Goal: Navigation & Orientation: Find specific page/section

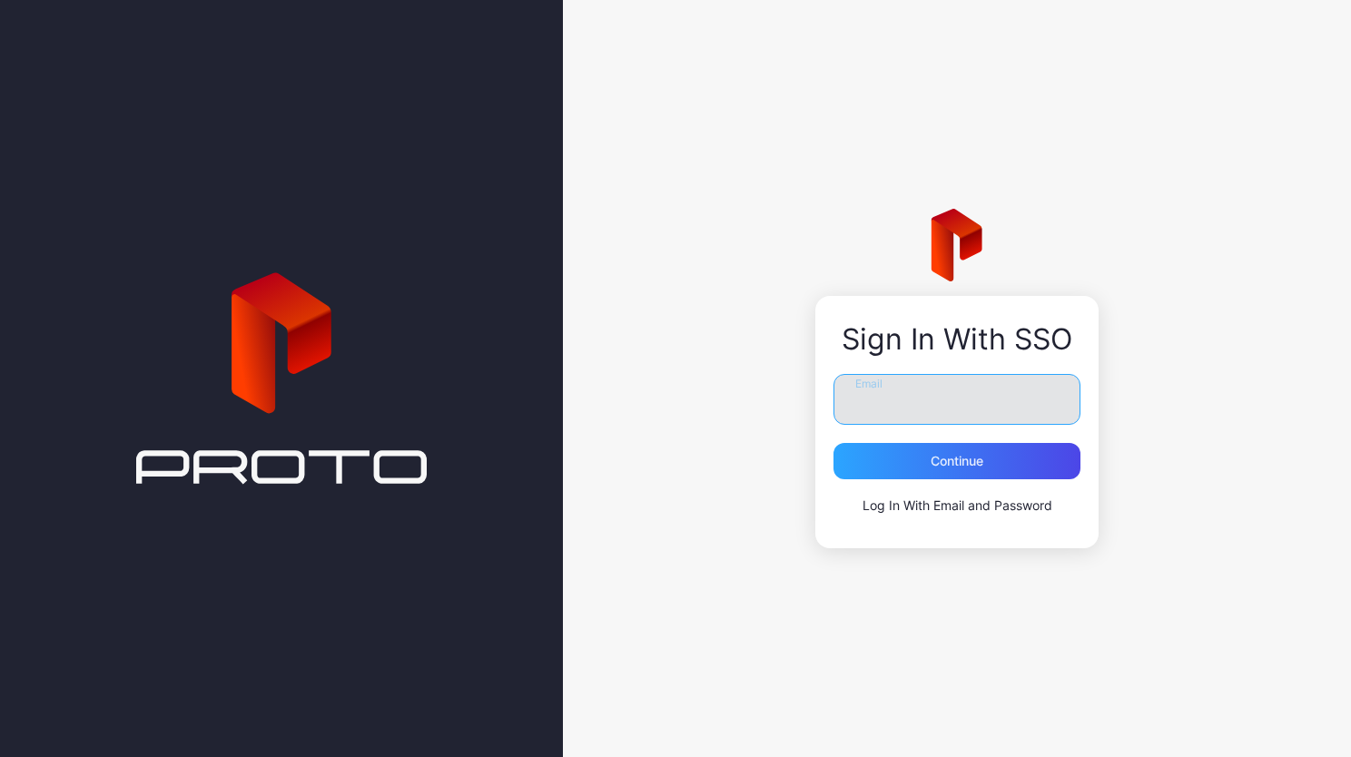
click at [872, 399] on input "Email" at bounding box center [956, 399] width 247 height 51
type input "**********"
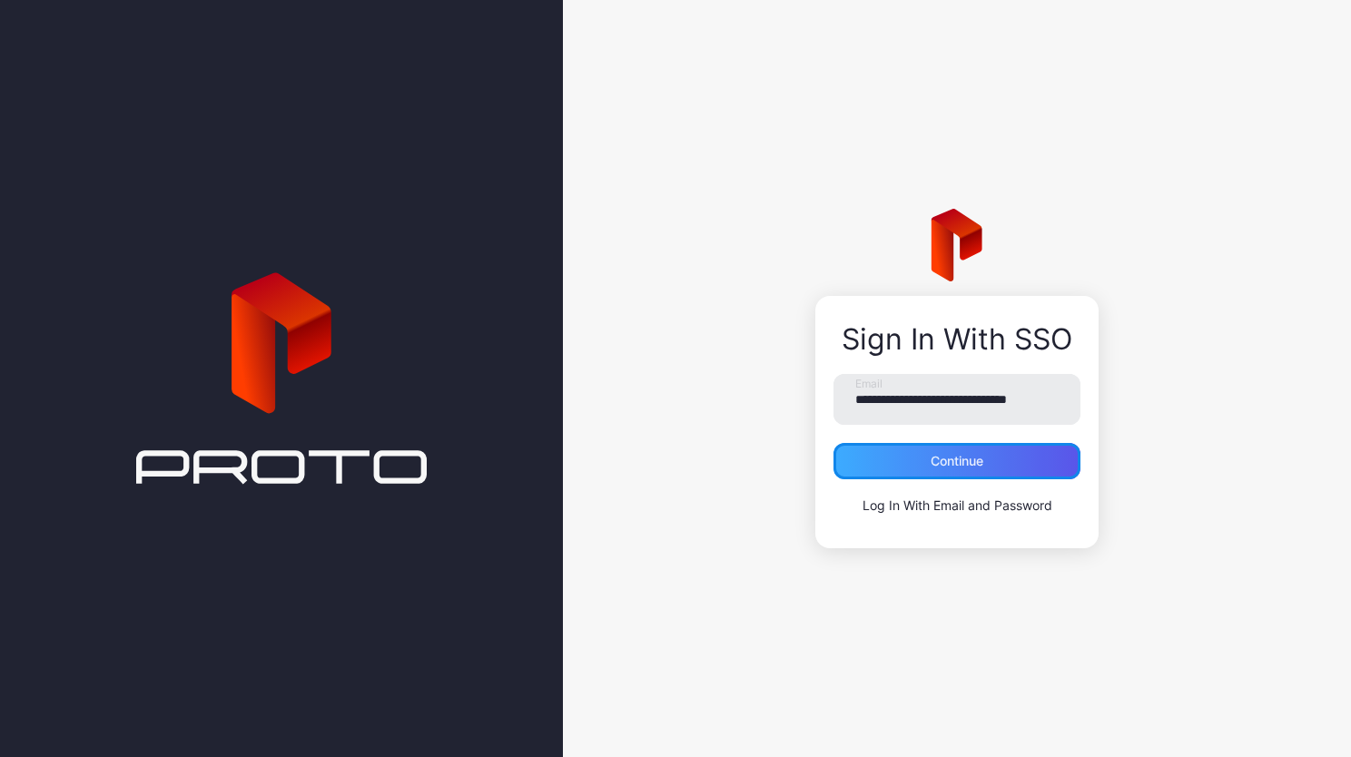
click at [948, 467] on div "Continue" at bounding box center [957, 461] width 53 height 15
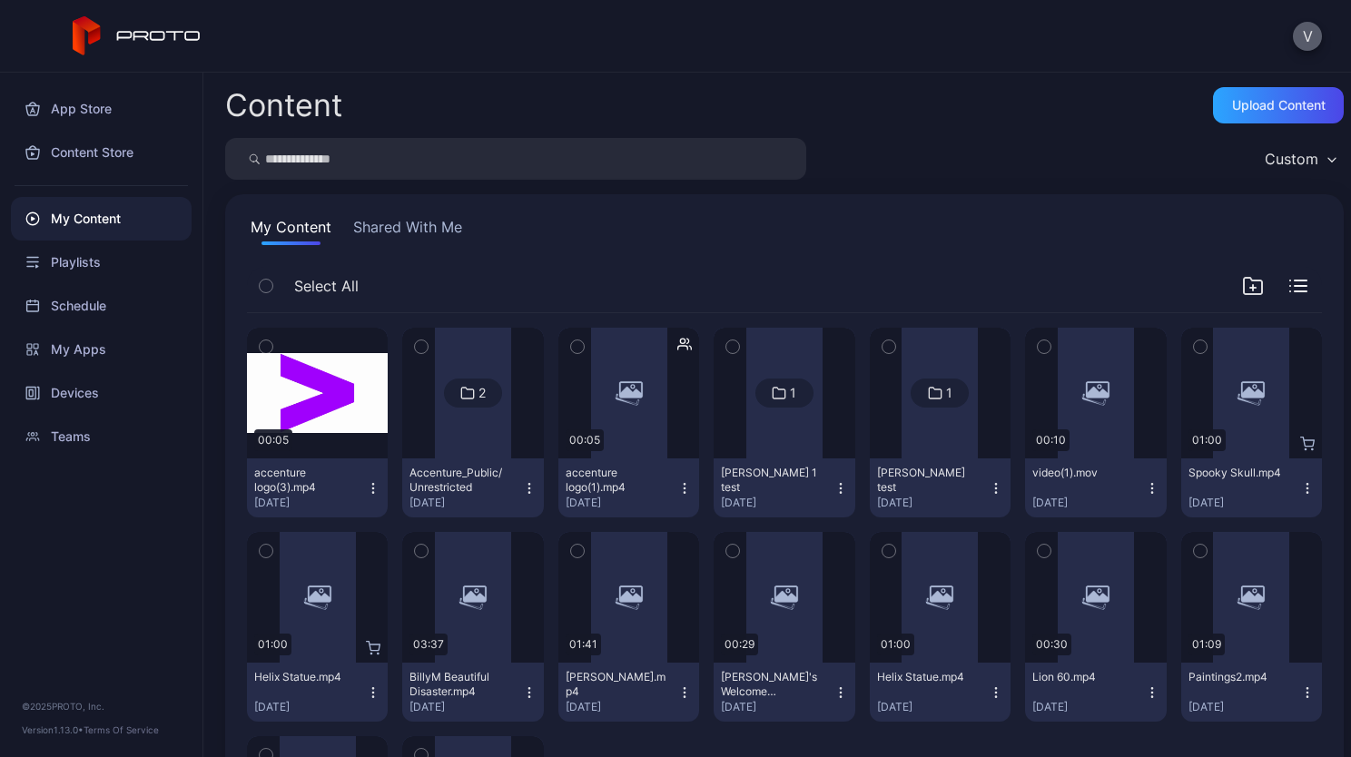
click at [1314, 26] on button "V" at bounding box center [1307, 36] width 29 height 29
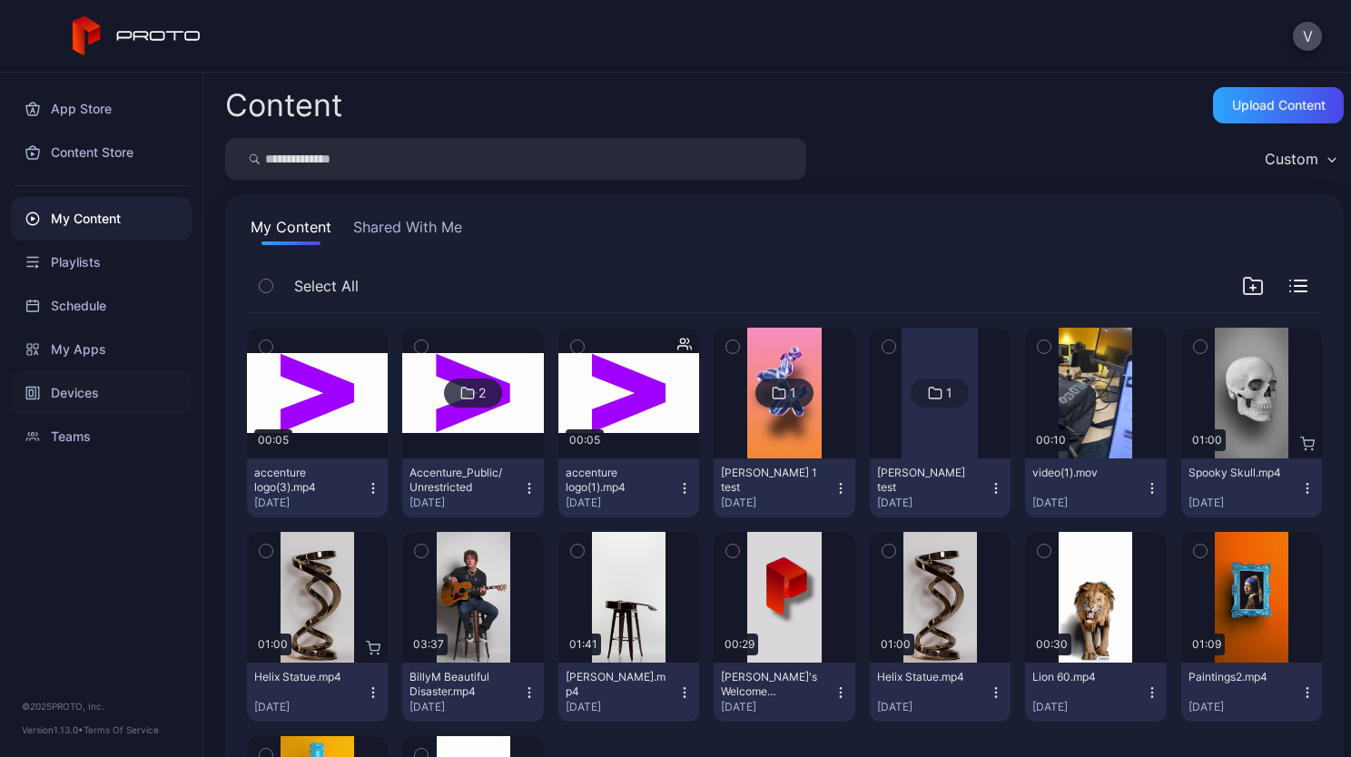
click at [98, 396] on div "Devices" at bounding box center [101, 393] width 181 height 44
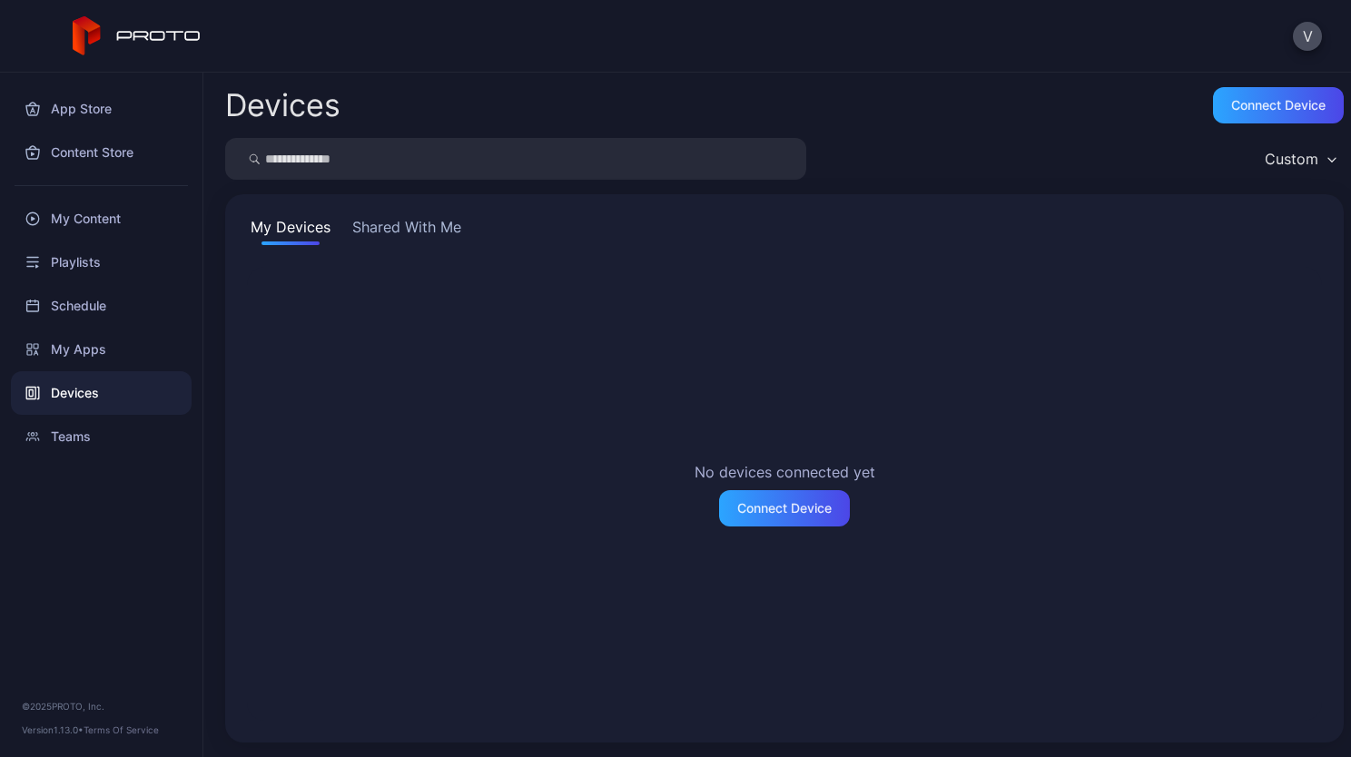
click at [409, 220] on button "Shared With Me" at bounding box center [407, 230] width 116 height 29
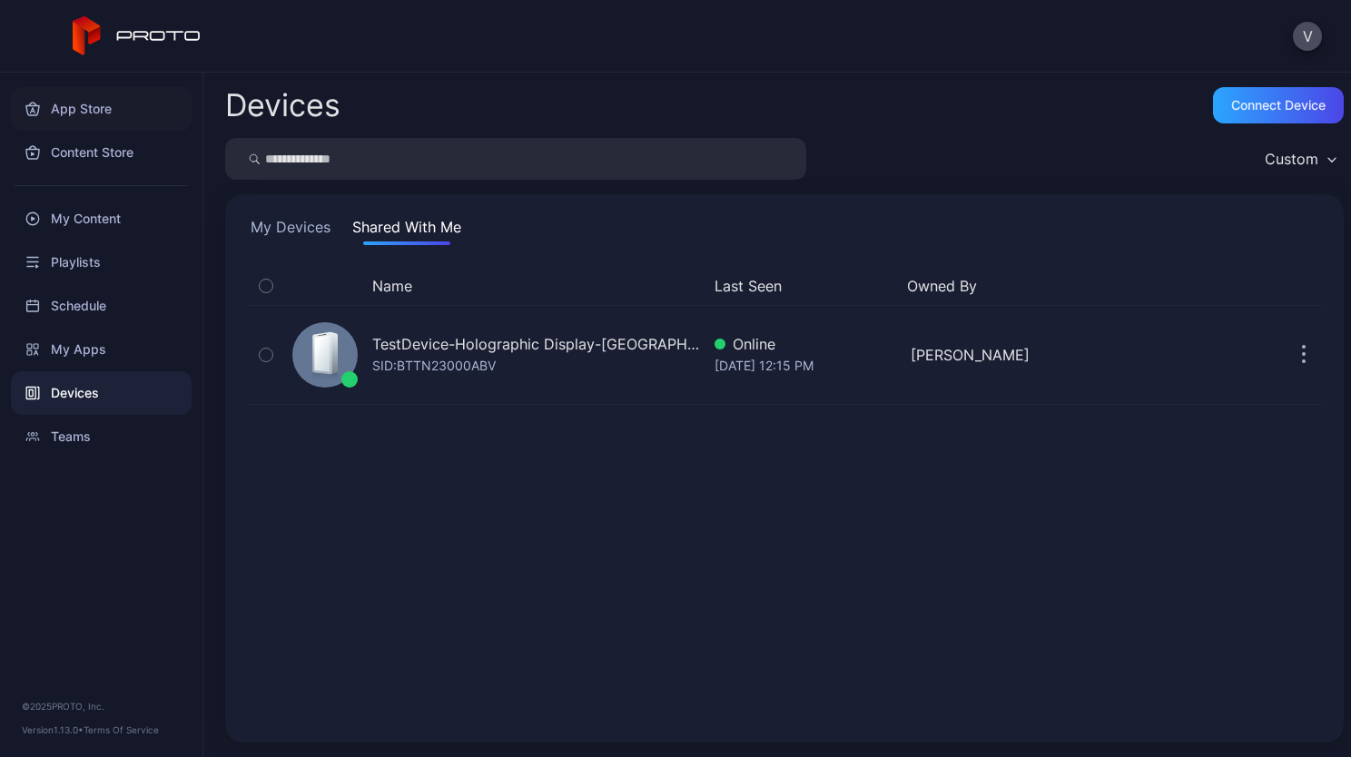
click at [100, 113] on div "App Store" at bounding box center [101, 109] width 181 height 44
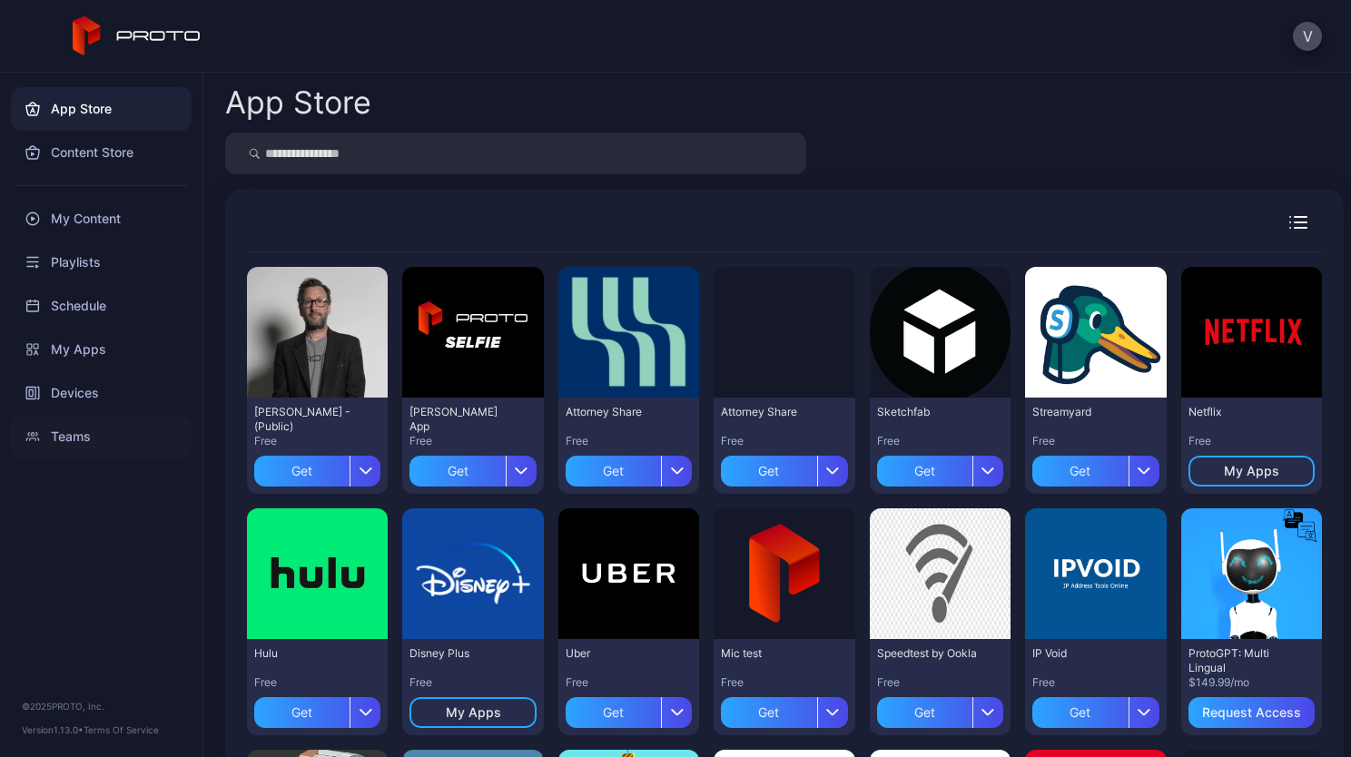
click at [59, 442] on div "Teams" at bounding box center [101, 437] width 181 height 44
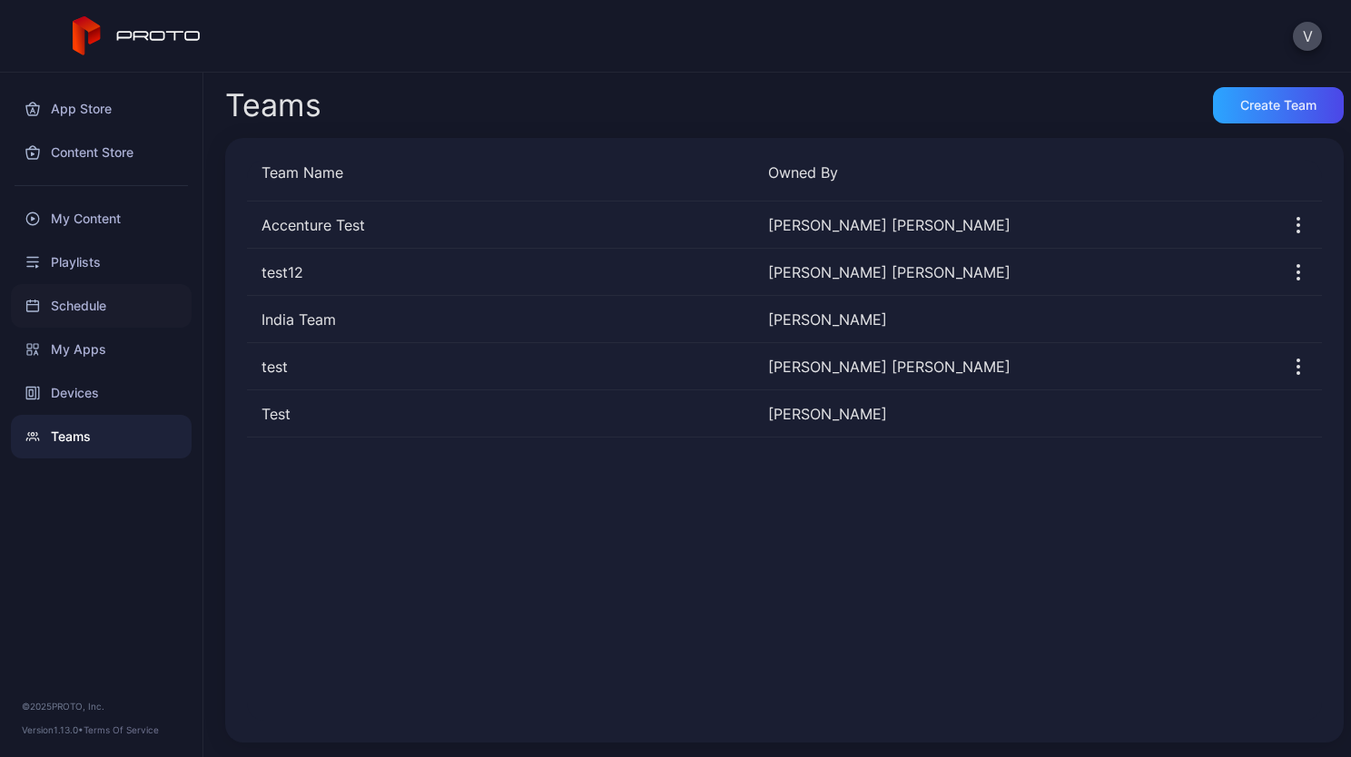
click at [87, 303] on div "Schedule" at bounding box center [101, 306] width 181 height 44
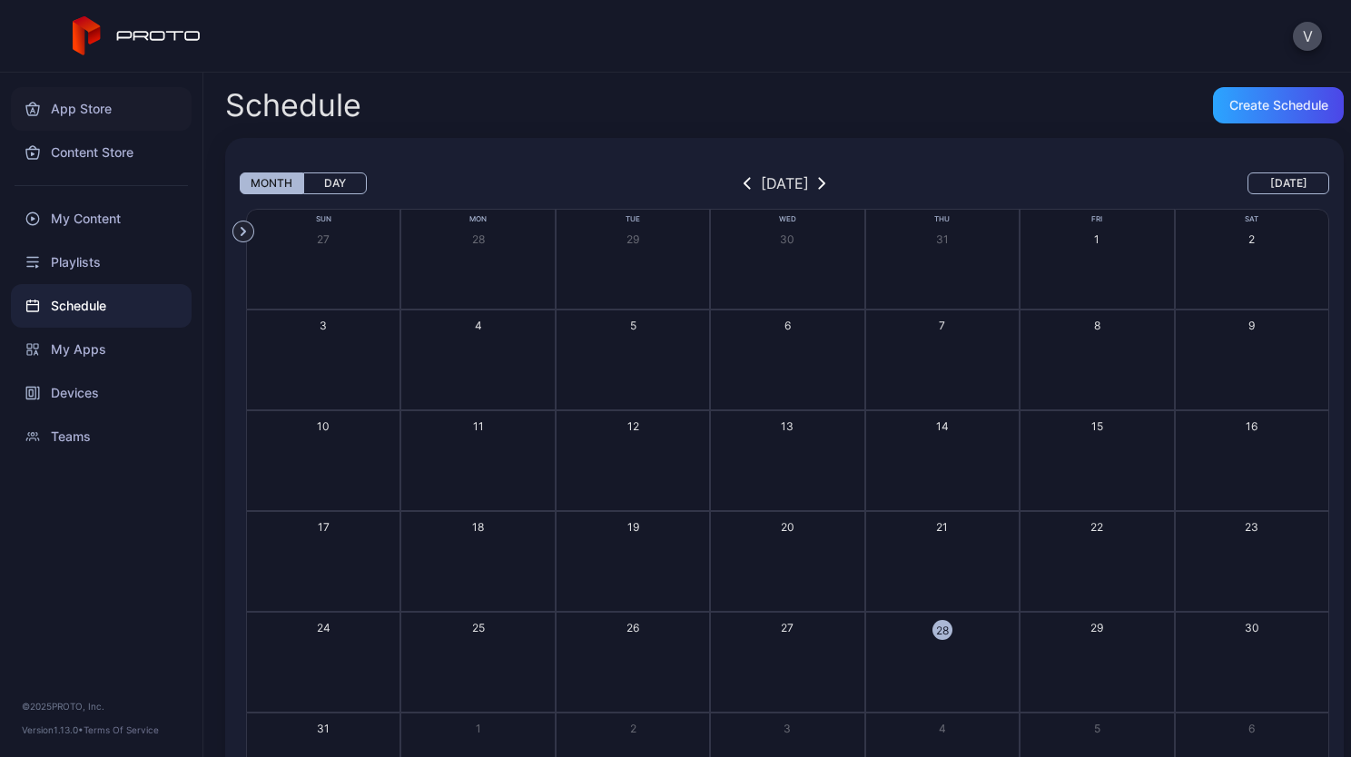
click at [66, 104] on div "App Store" at bounding box center [101, 109] width 181 height 44
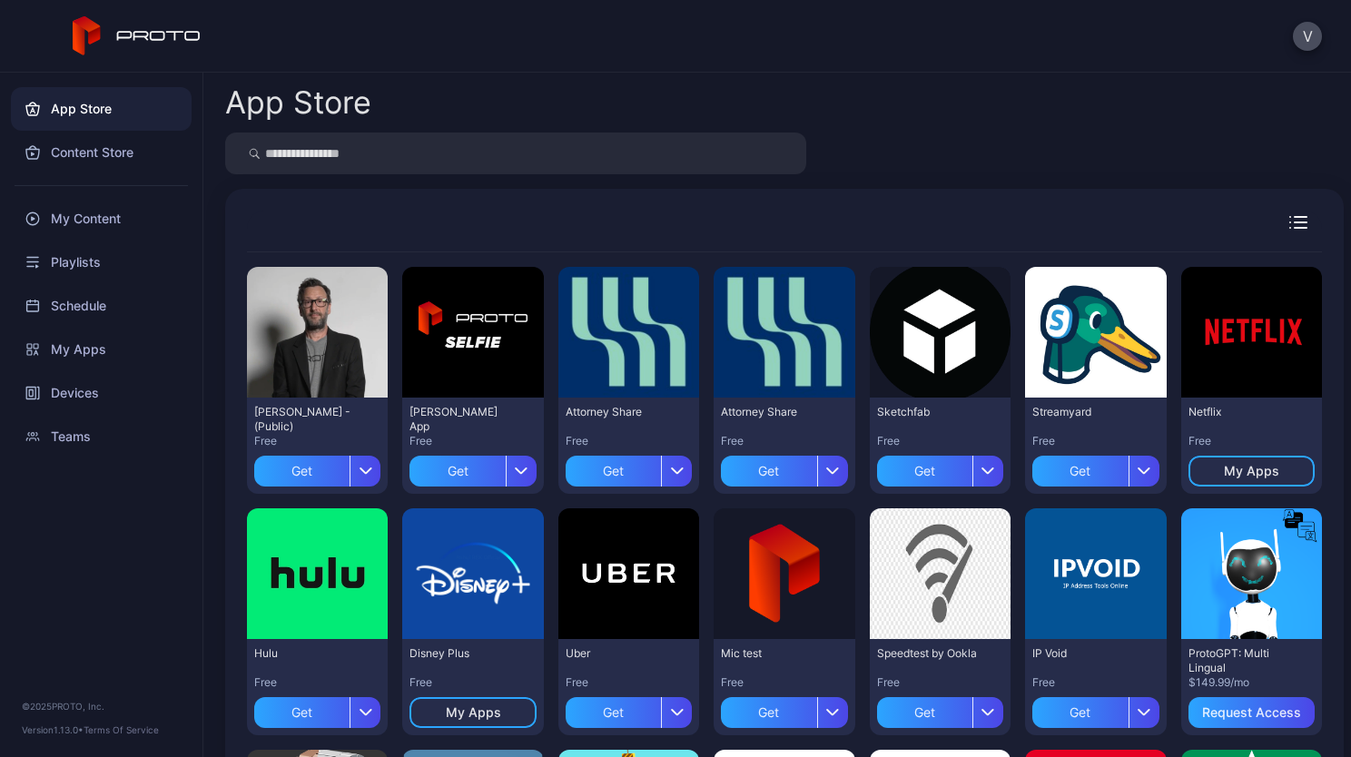
click at [113, 109] on div "App Store" at bounding box center [101, 109] width 181 height 44
click at [100, 153] on div "Content Store" at bounding box center [101, 153] width 181 height 44
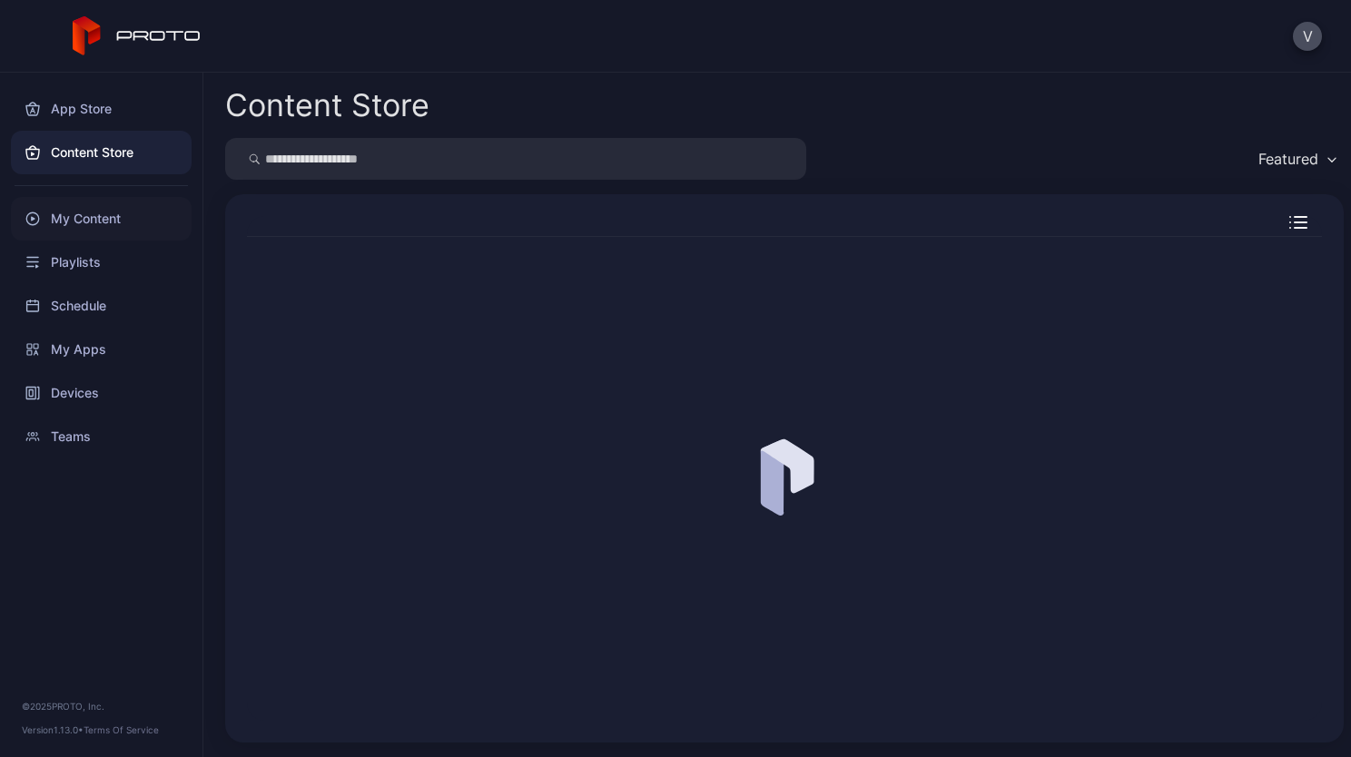
click at [114, 227] on div "My Content" at bounding box center [101, 219] width 181 height 44
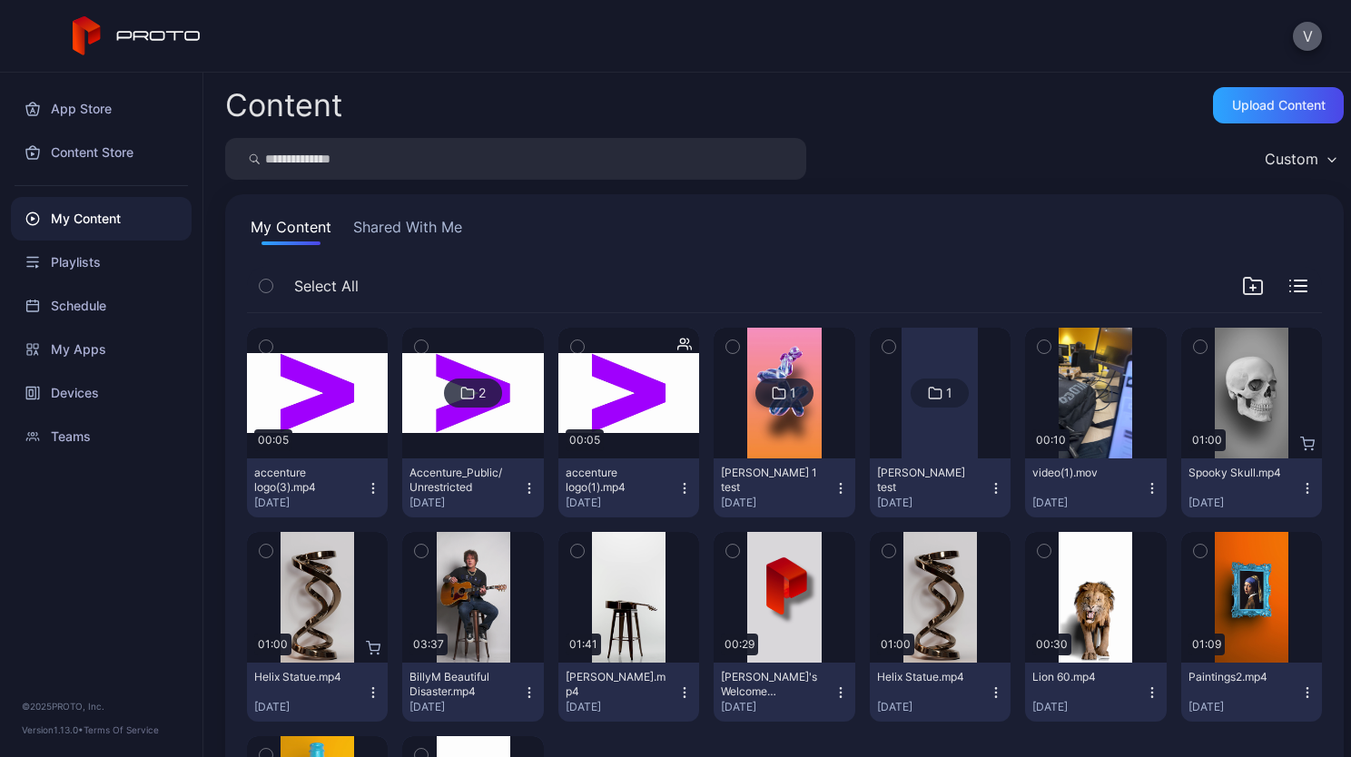
click at [1297, 39] on button "V" at bounding box center [1307, 36] width 29 height 29
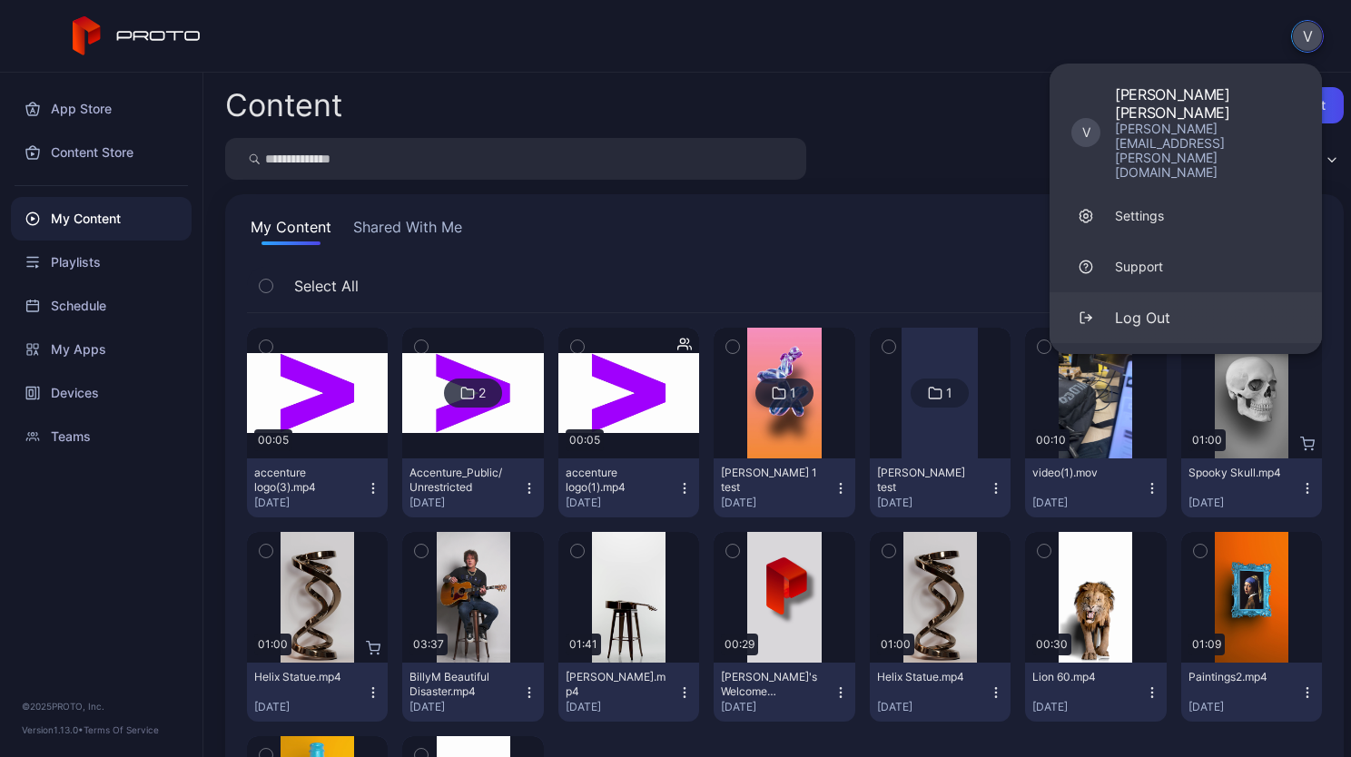
click at [1161, 307] on div "Log Out" at bounding box center [1142, 318] width 55 height 22
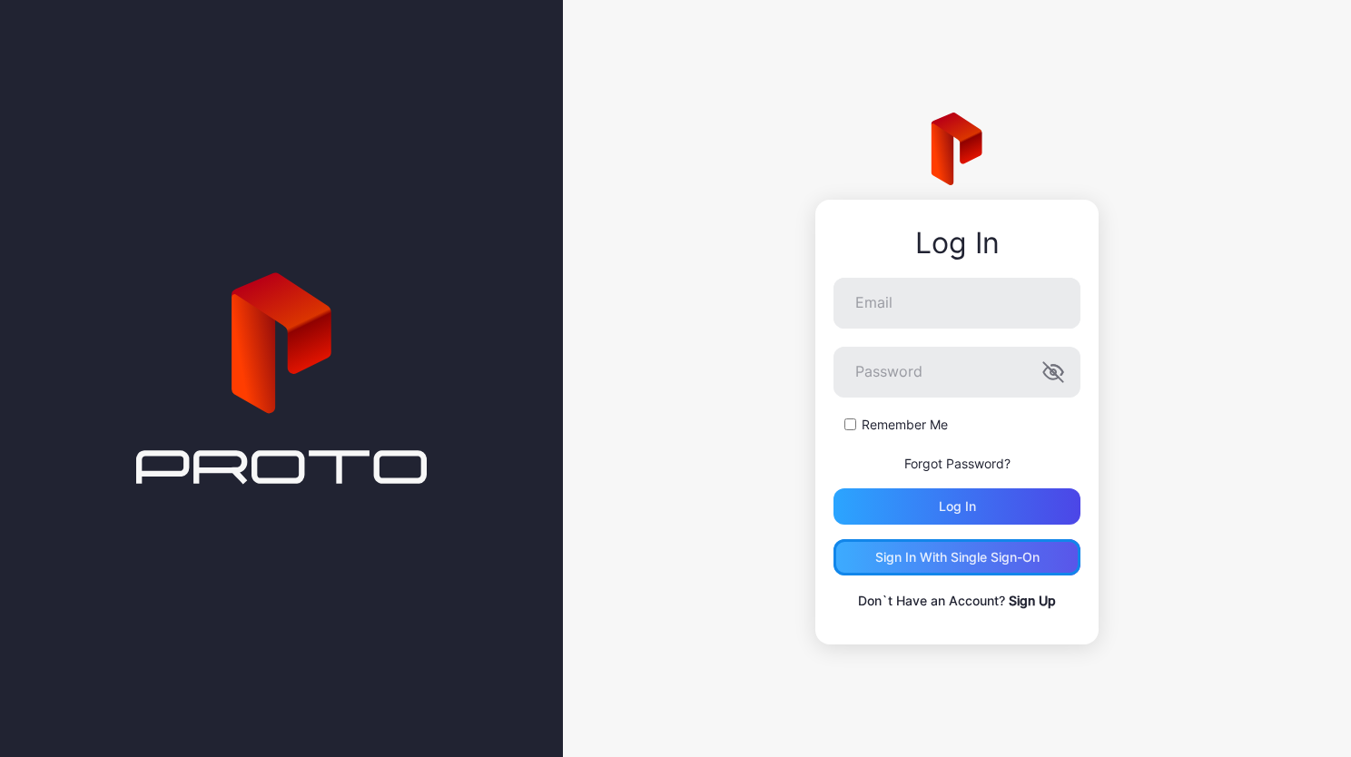
click at [961, 559] on div "Sign in With Single Sign-On" at bounding box center [957, 557] width 164 height 15
